Goal: Use online tool/utility

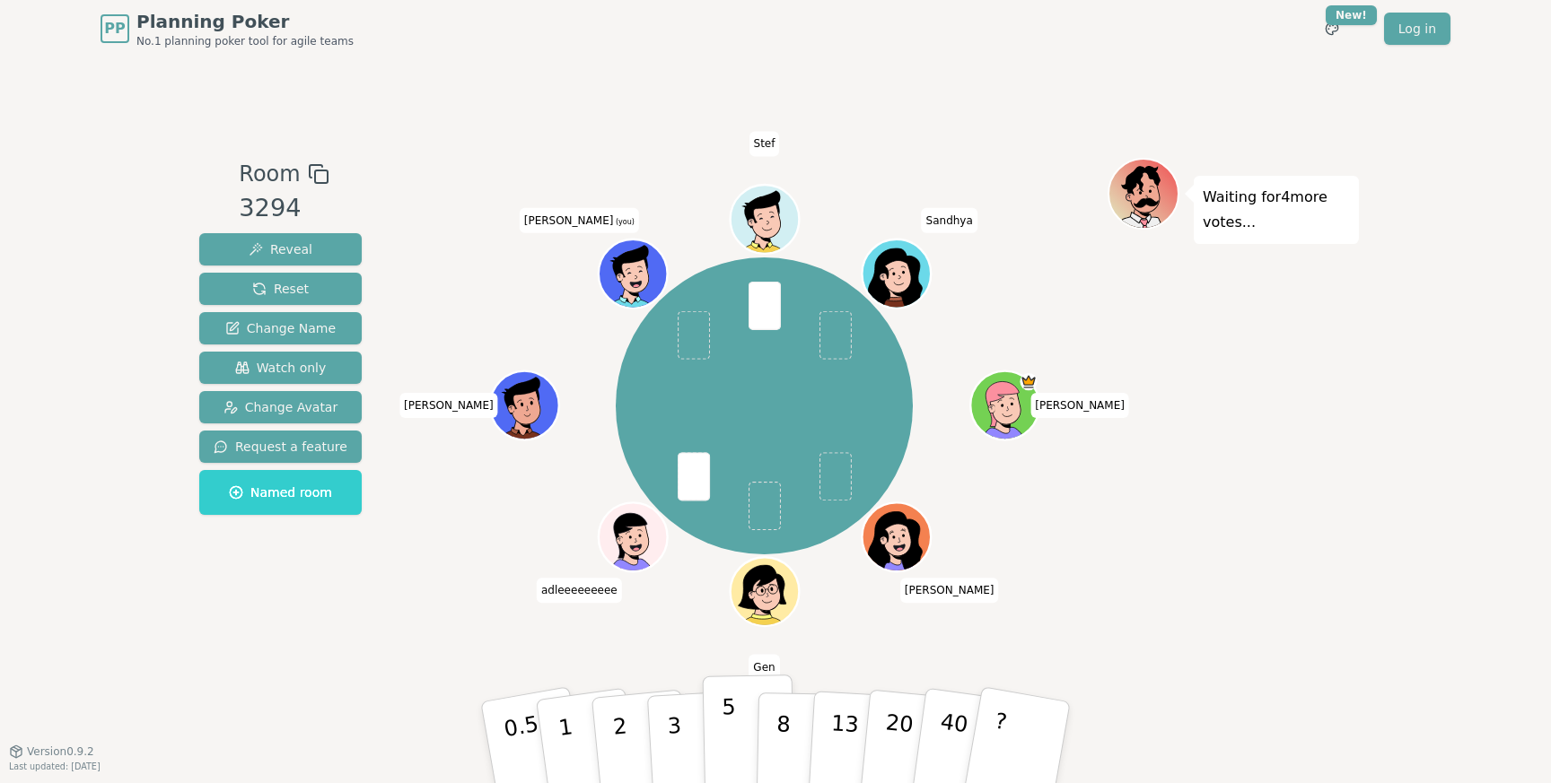
click at [721, 728] on button "5" at bounding box center [749, 743] width 92 height 136
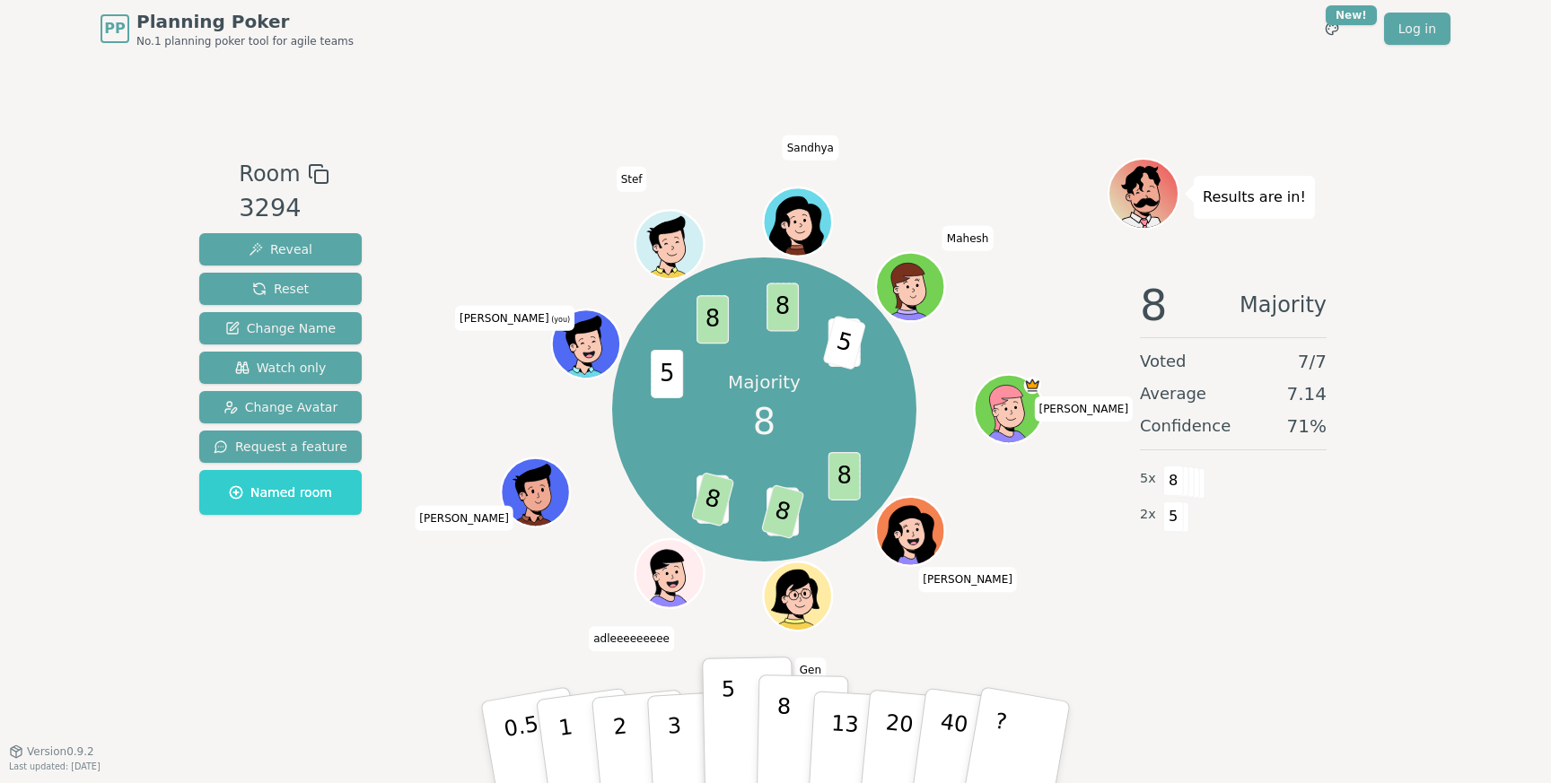
click at [778, 733] on p "8" at bounding box center [782, 742] width 15 height 97
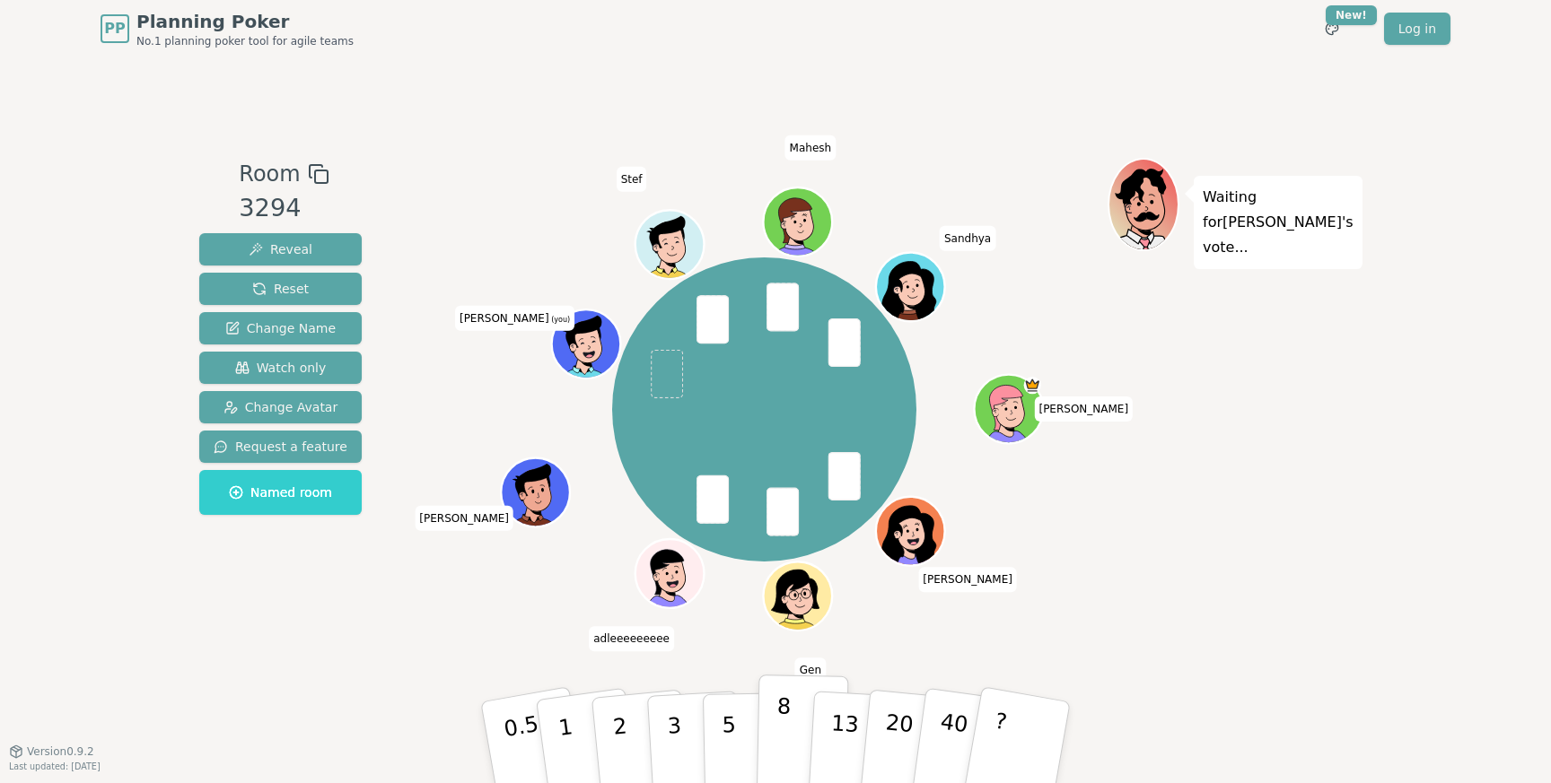
click at [781, 748] on p "8" at bounding box center [782, 742] width 15 height 97
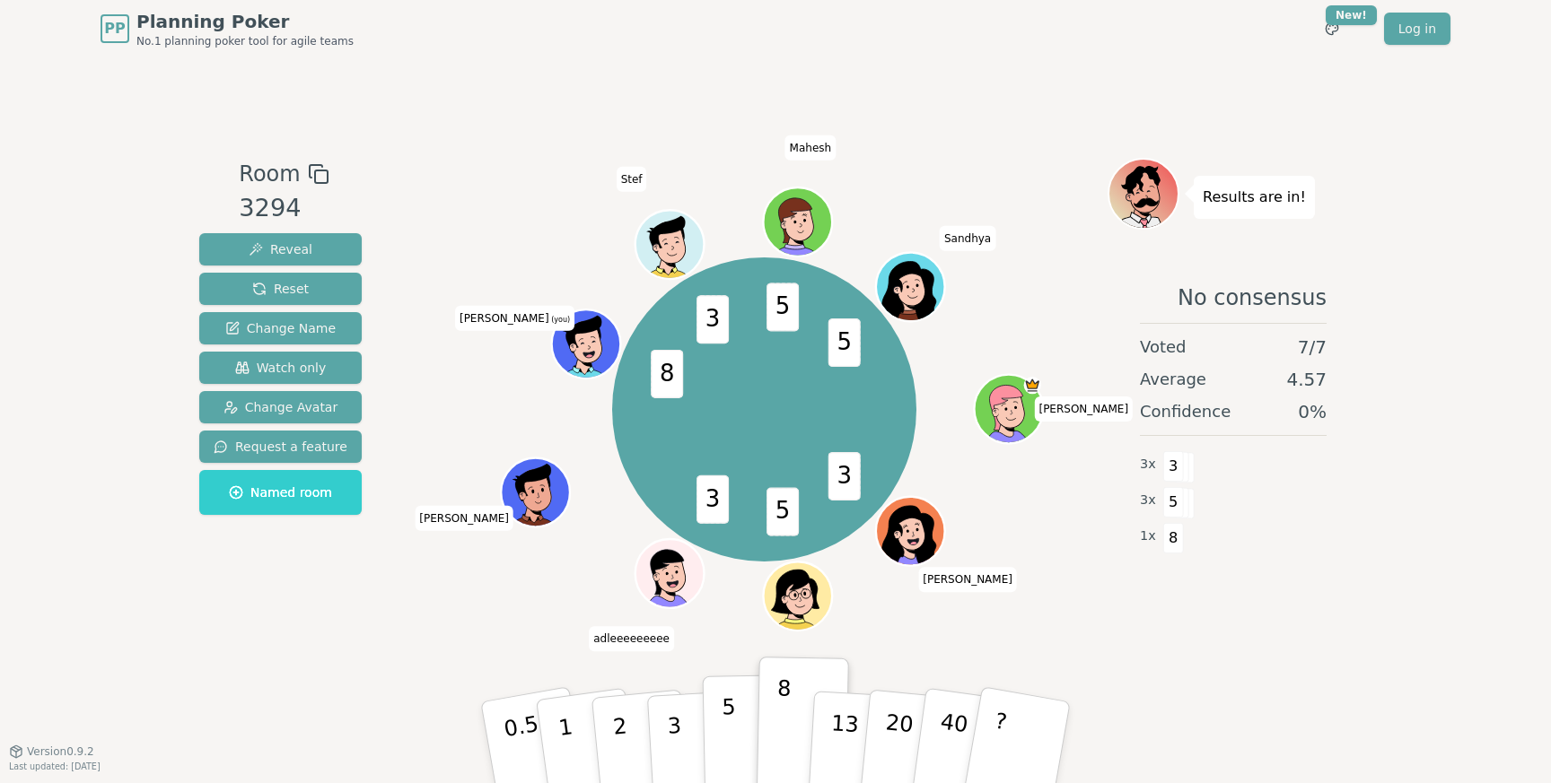
click at [721, 755] on button "5" at bounding box center [749, 743] width 92 height 136
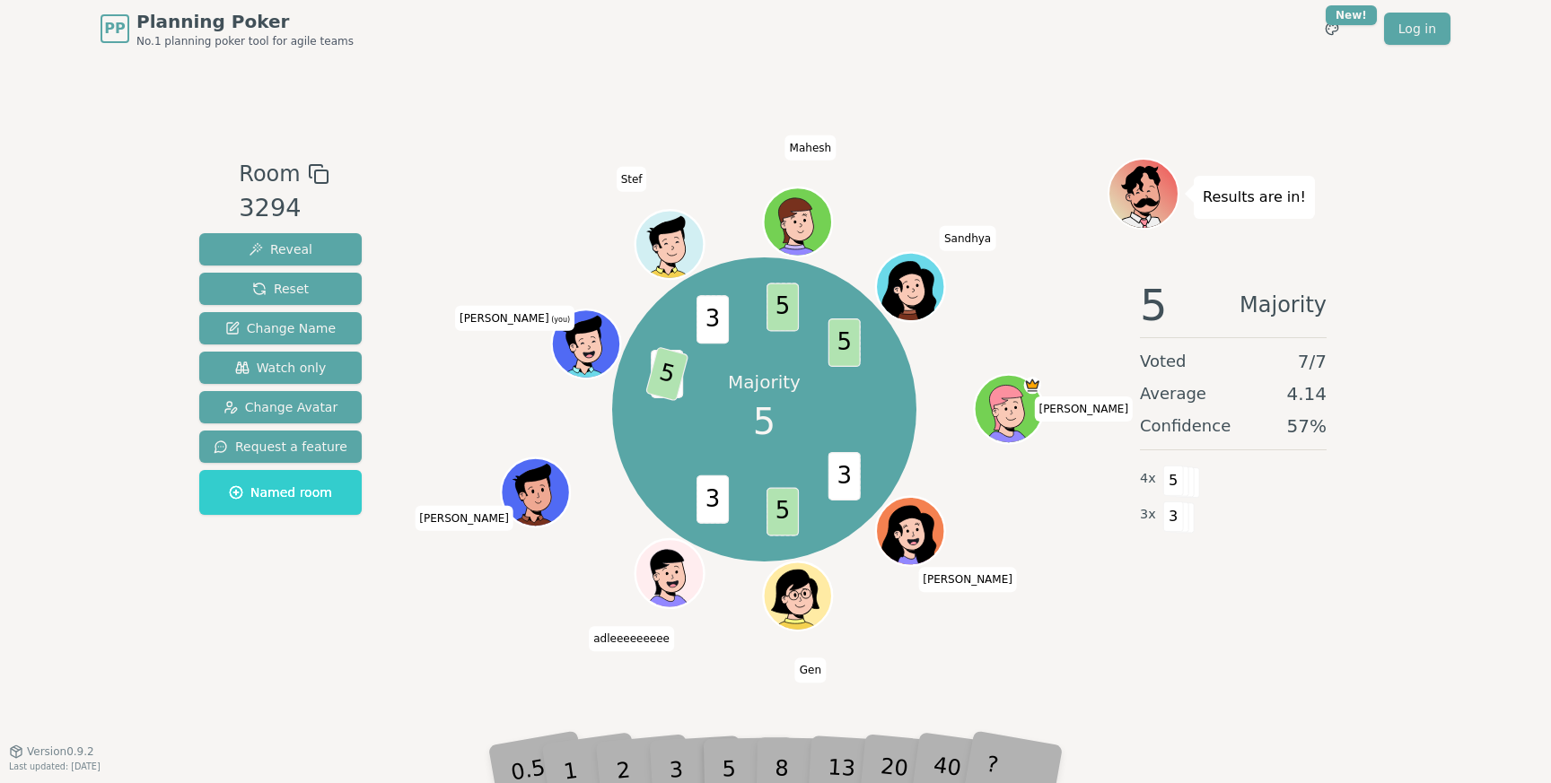
click at [814, 770] on div "8" at bounding box center [801, 743] width 55 height 64
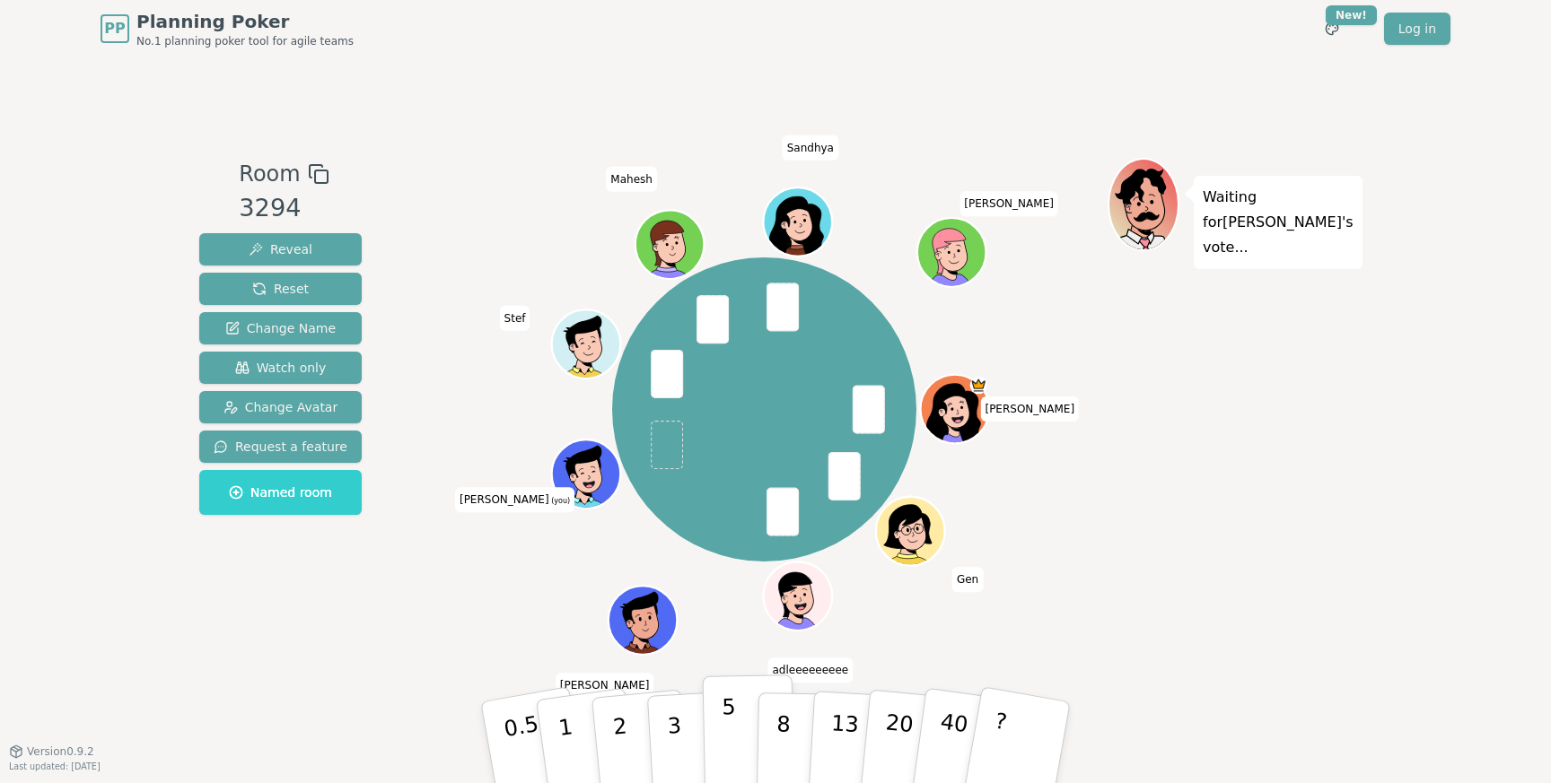
drag, startPoint x: 729, startPoint y: 704, endPoint x: 730, endPoint y: 678, distance: 26.9
click at [729, 704] on p "5" at bounding box center [729, 743] width 15 height 97
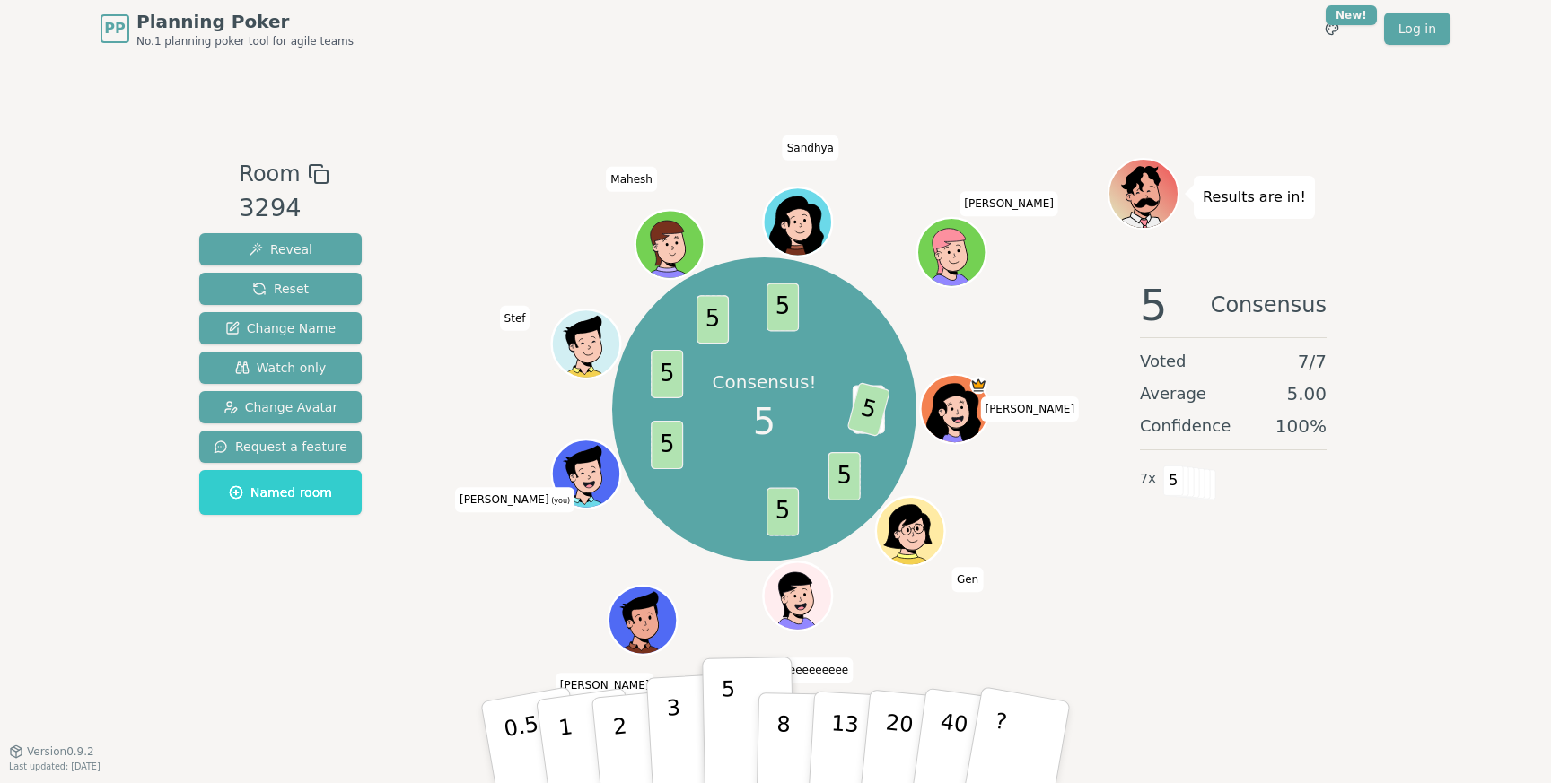
click at [683, 728] on button "3" at bounding box center [695, 743] width 98 height 140
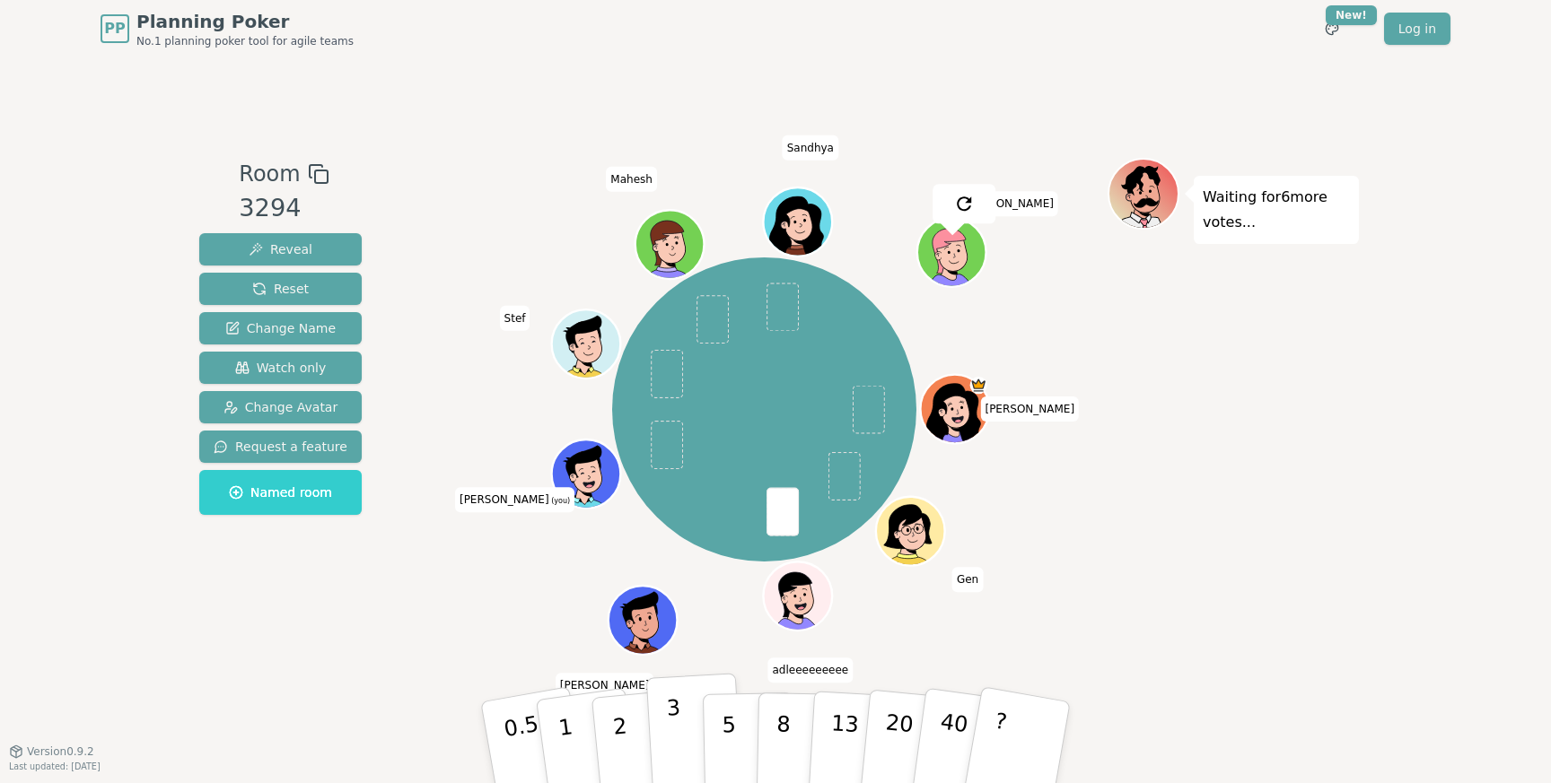
click at [668, 741] on p "3" at bounding box center [676, 744] width 20 height 98
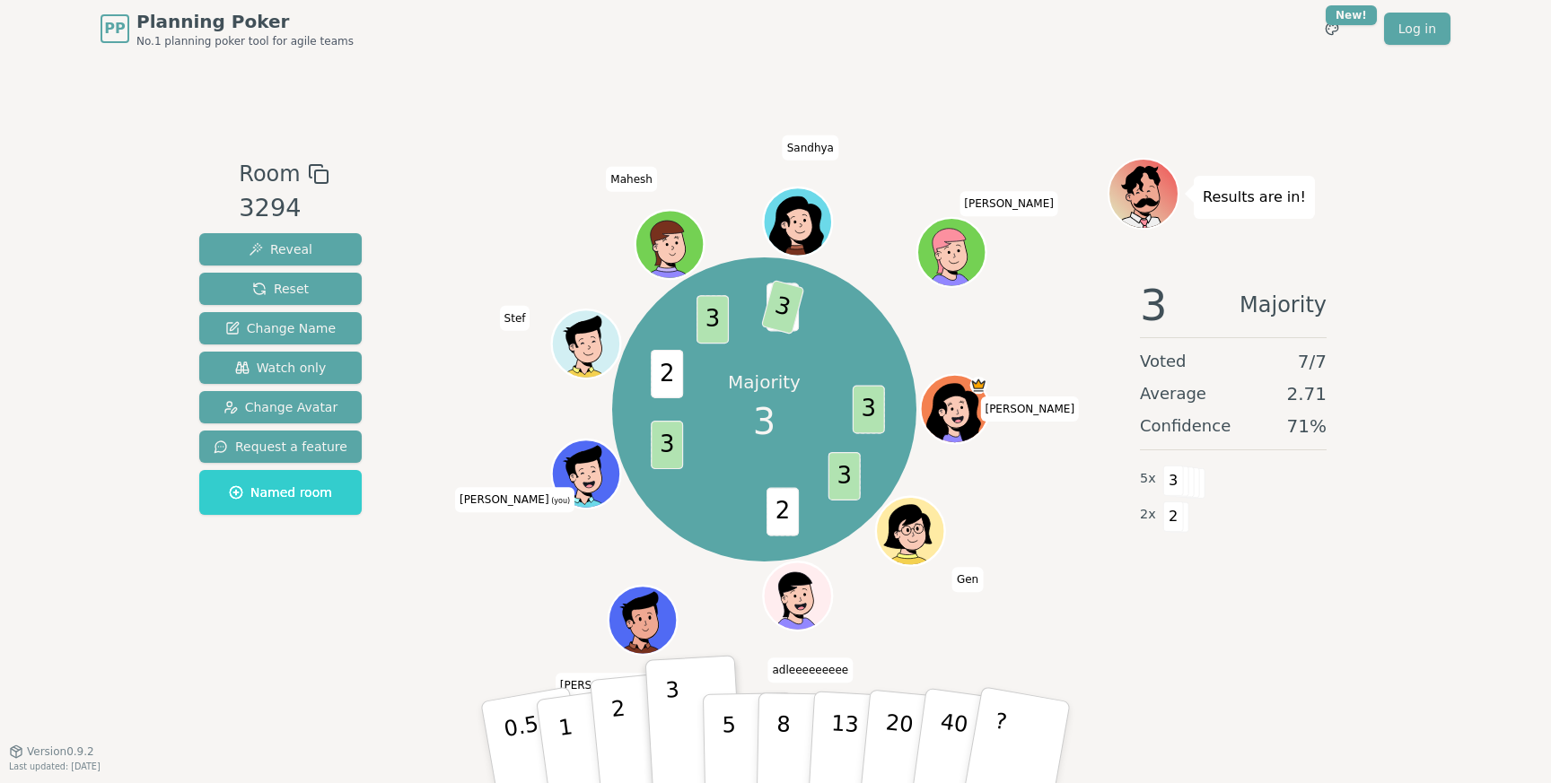
click at [633, 724] on button "2" at bounding box center [641, 743] width 102 height 143
